Goal: Information Seeking & Learning: Learn about a topic

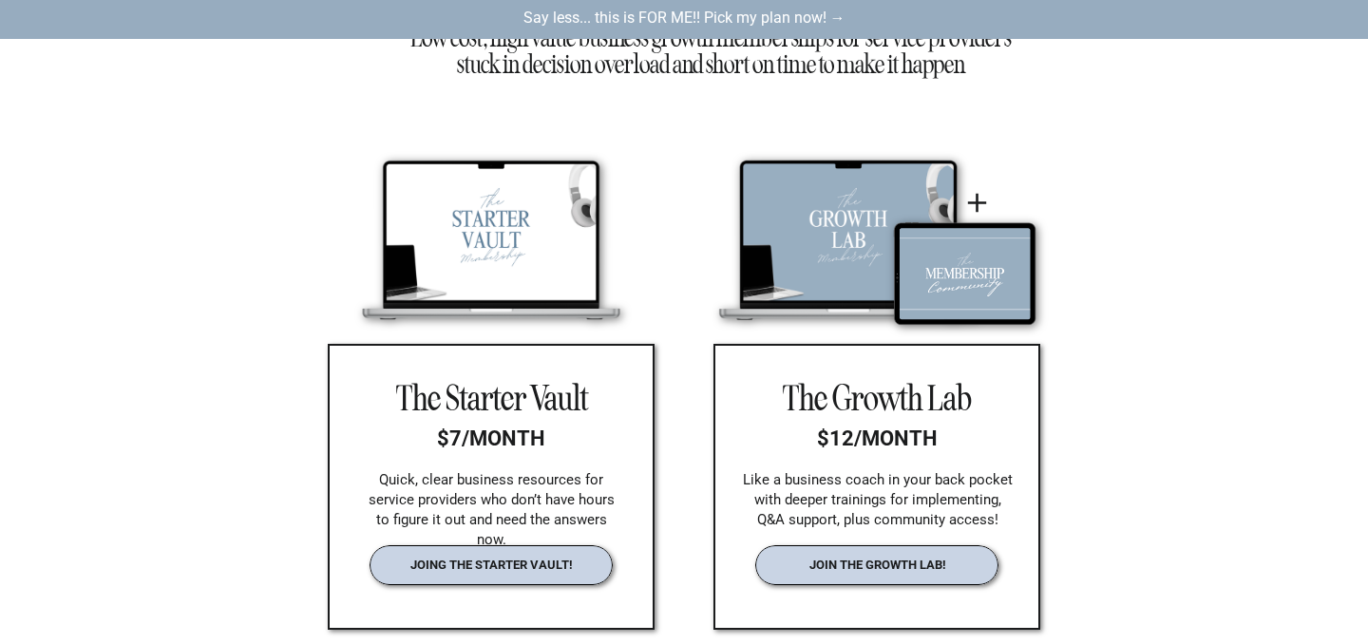
scroll to position [2763, 0]
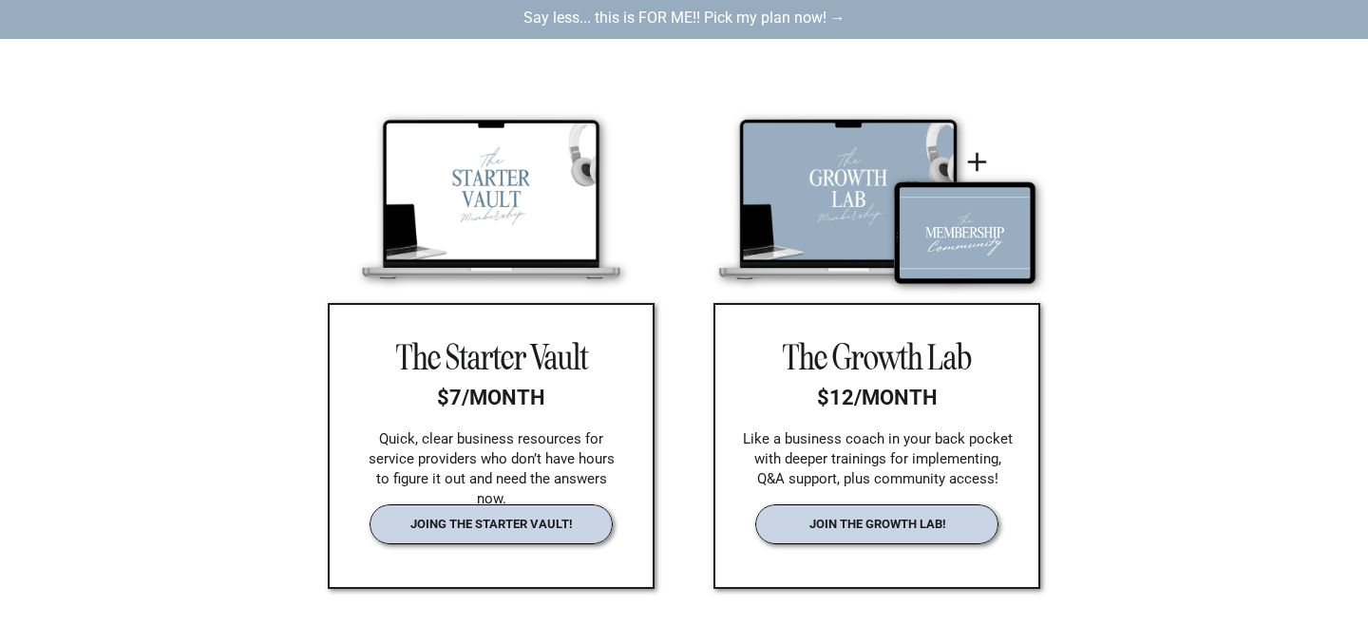
click at [537, 517] on nav "joing the starter vault!" at bounding box center [491, 524] width 200 height 14
click at [891, 530] on nav "join the growth lab!" at bounding box center [877, 524] width 200 height 14
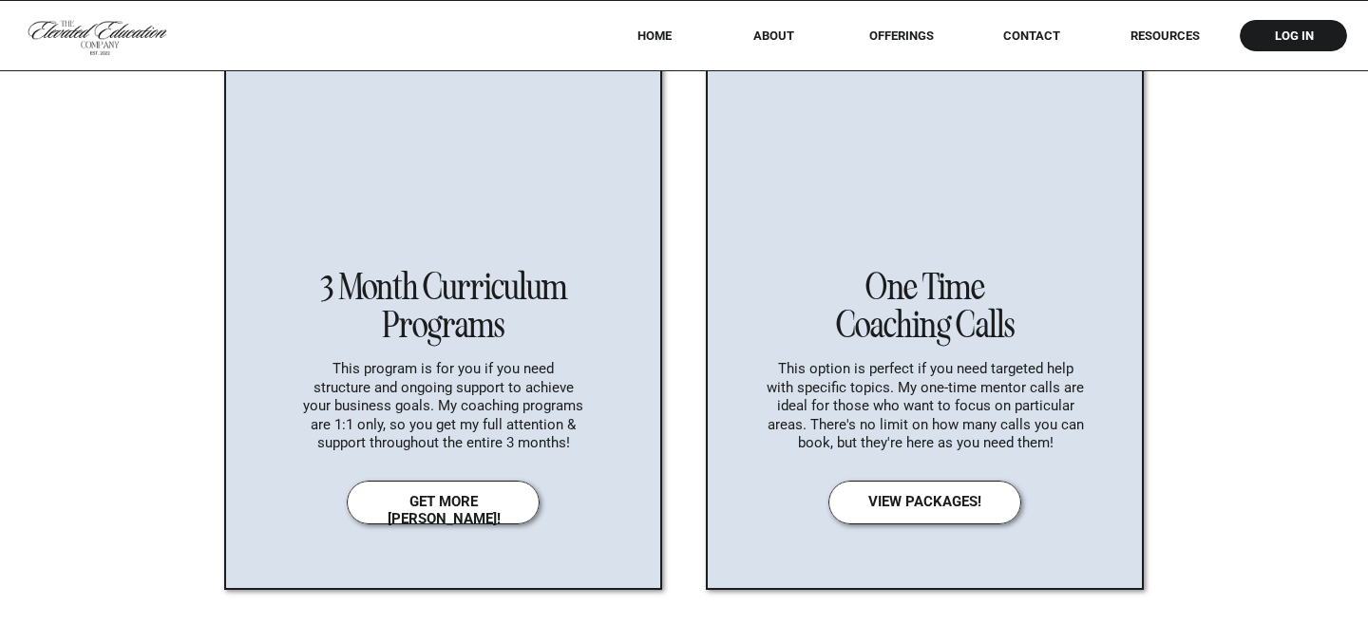
scroll to position [6772, 0]
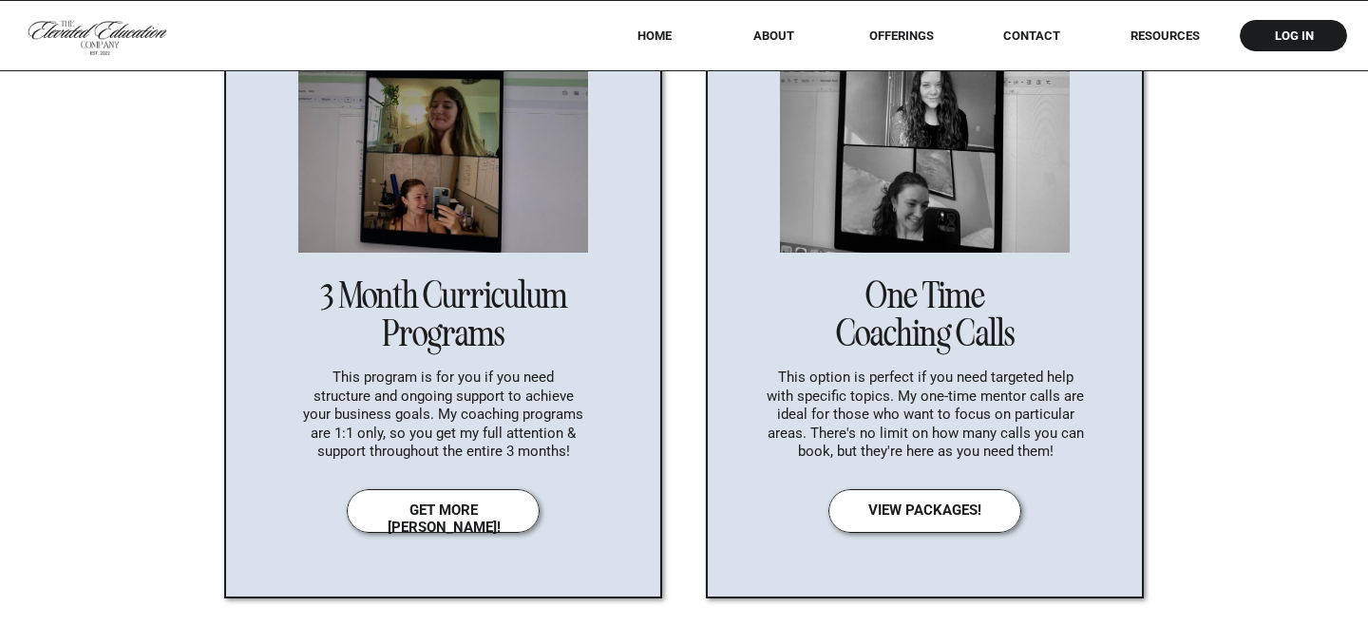
click at [520, 517] on div at bounding box center [443, 511] width 193 height 44
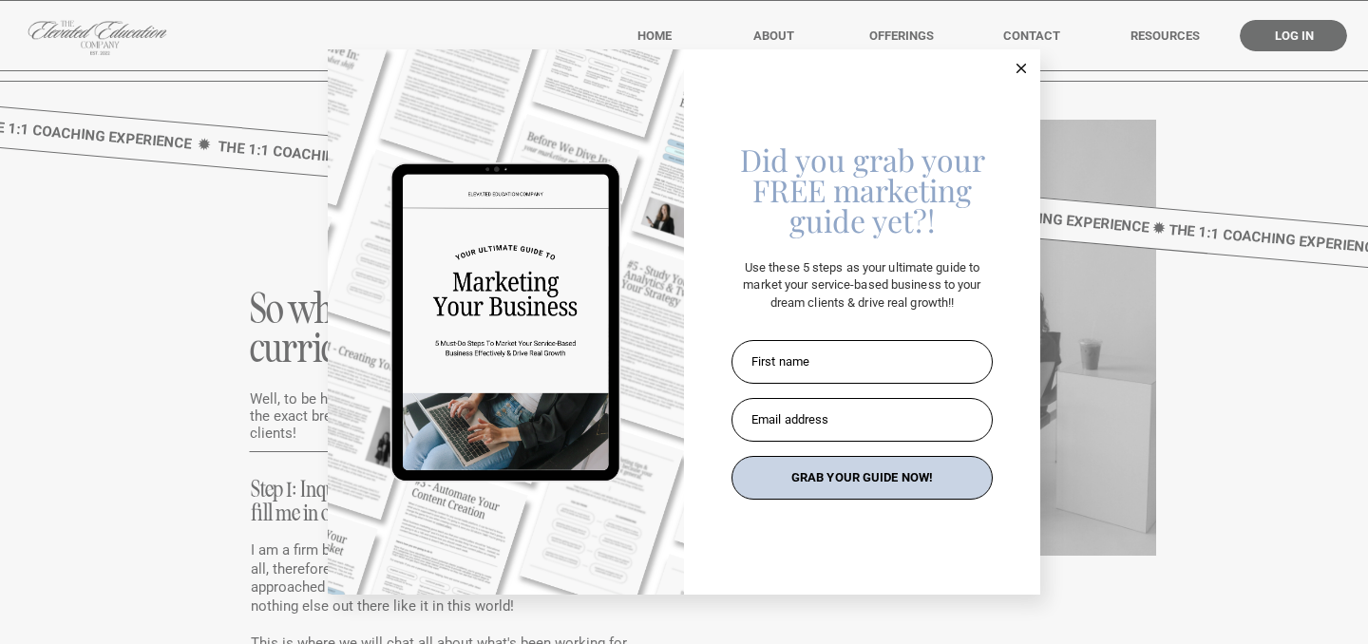
scroll to position [7441, 0]
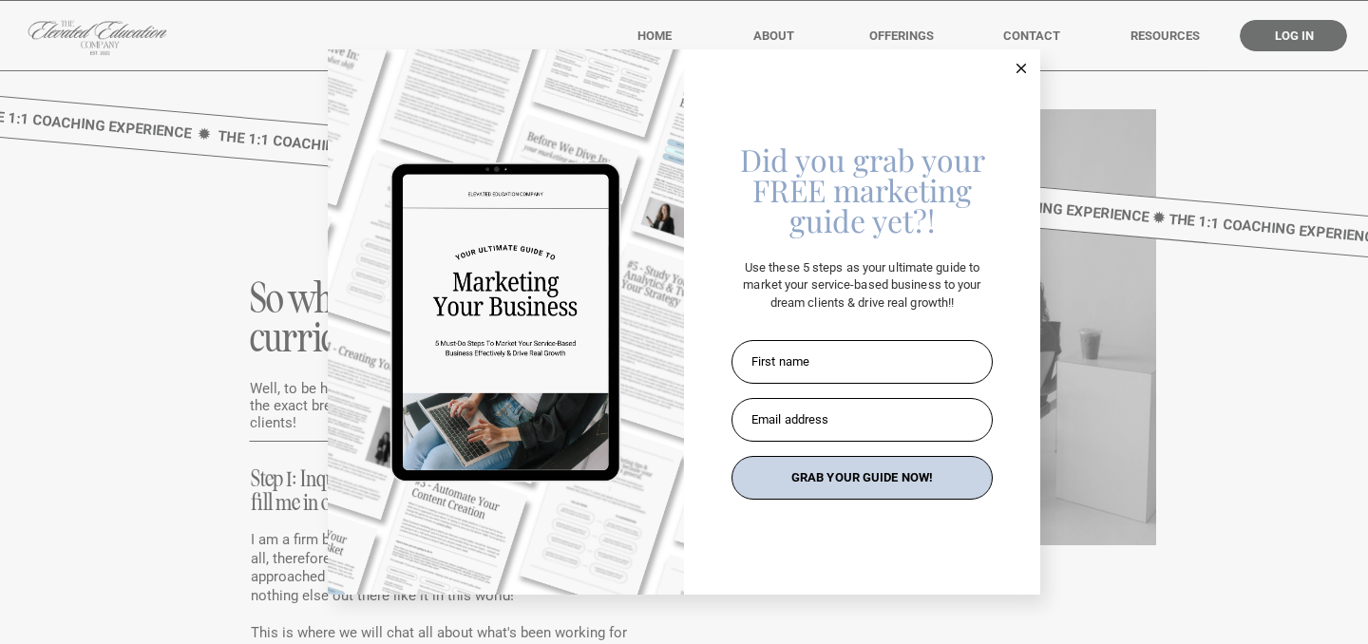
click at [1024, 67] on icon at bounding box center [1020, 68] width 9 height 9
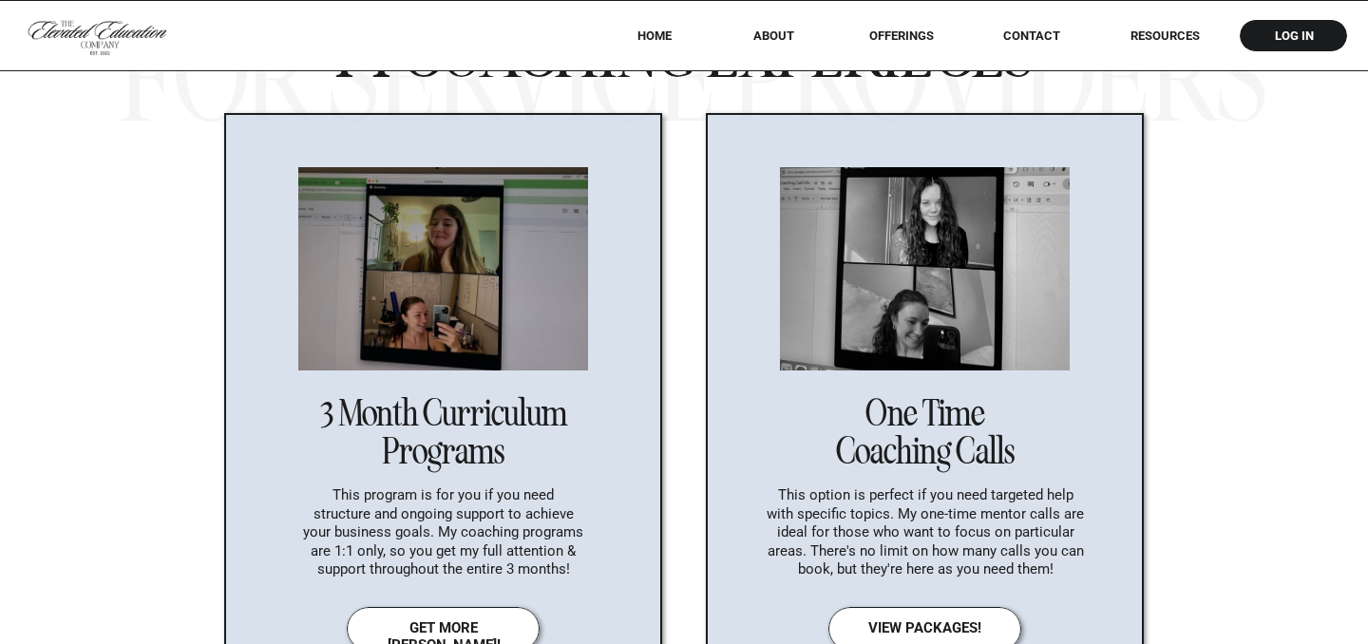
scroll to position [6665, 0]
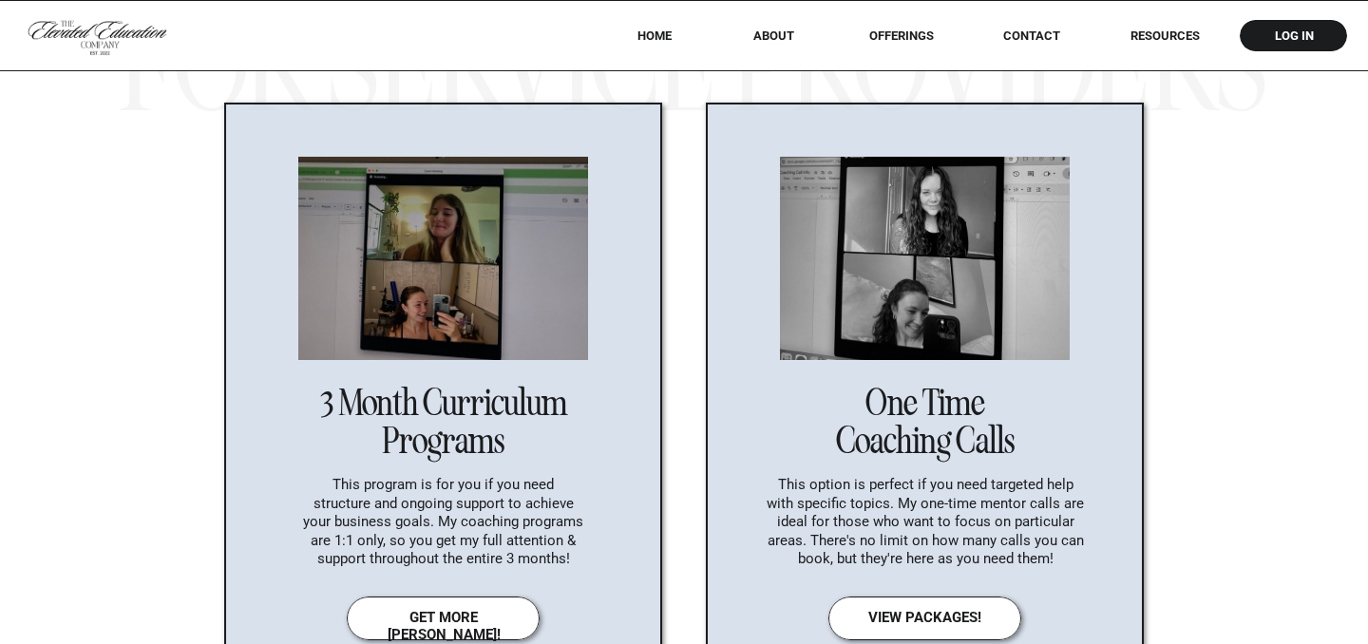
click at [987, 484] on p "This option is perfect if you need targeted help with specific topics. My one-t…" at bounding box center [924, 526] width 317 height 101
click at [919, 618] on nav "view packages!" at bounding box center [924, 618] width 181 height 19
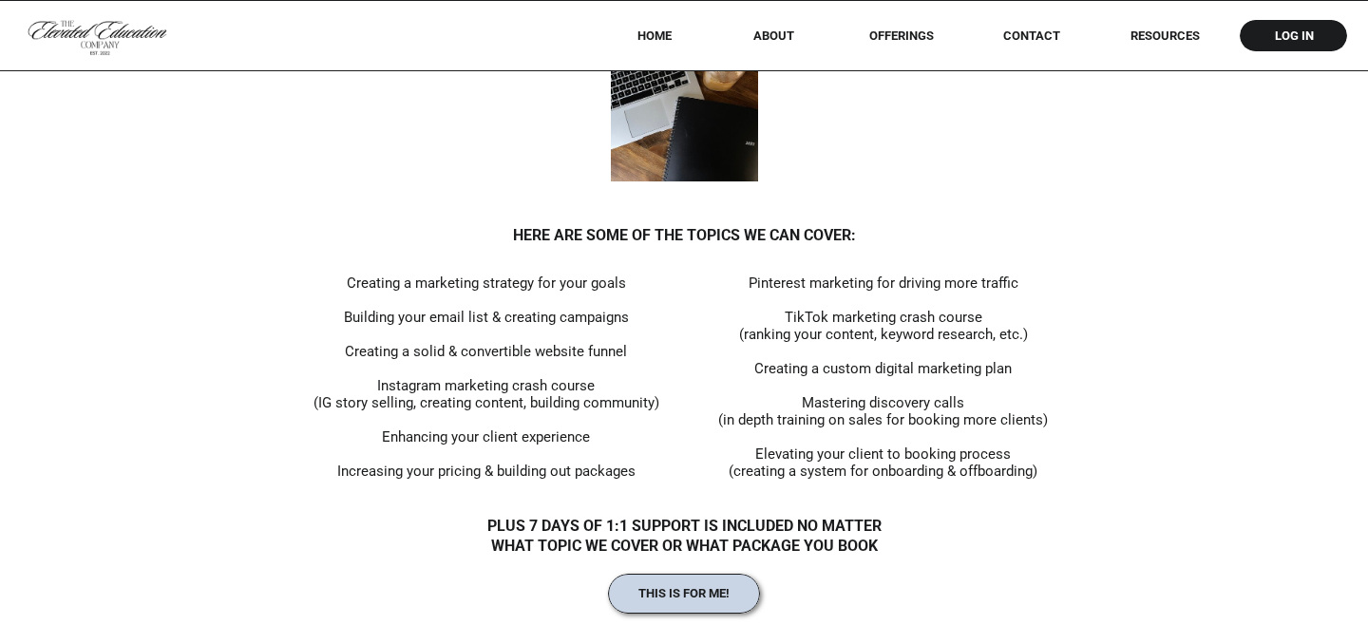
scroll to position [12909, 0]
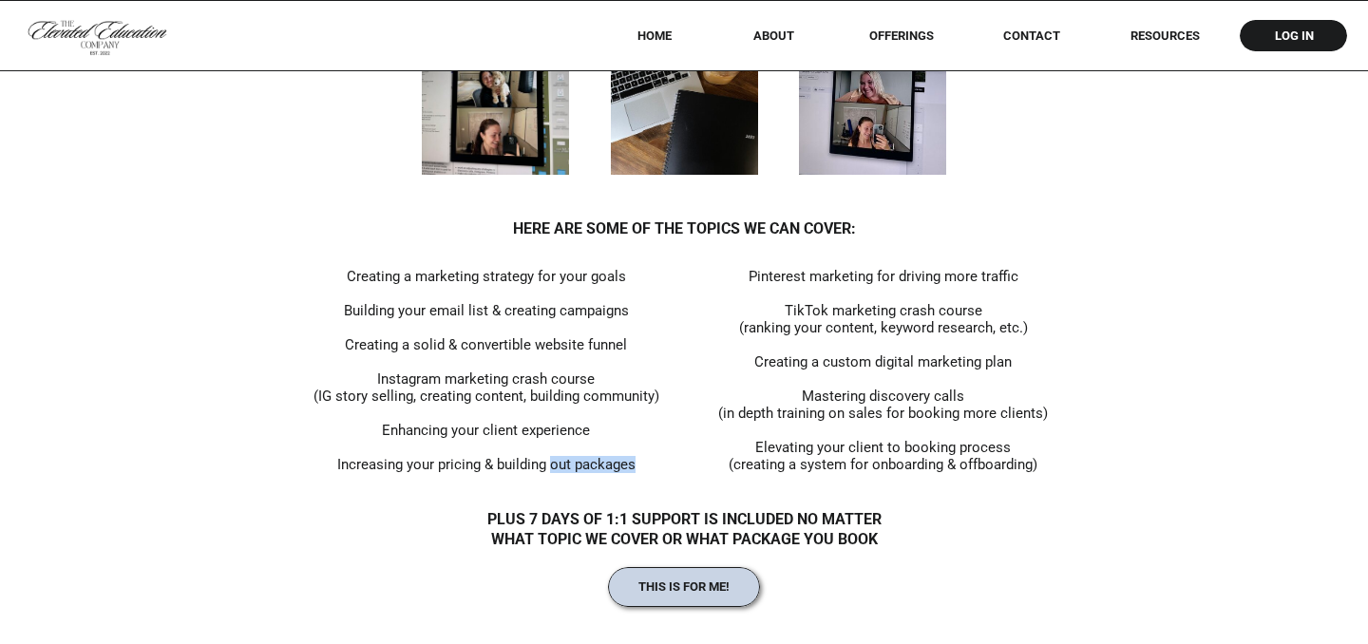
drag, startPoint x: 549, startPoint y: 460, endPoint x: 653, endPoint y: 459, distance: 104.5
click at [655, 459] on p "Creating a marketing strategy for your goals Building your email list & creatin…" at bounding box center [485, 366] width 375 height 196
click at [629, 464] on p "Creating a marketing strategy for your goals Building your email list & creatin…" at bounding box center [485, 366] width 375 height 196
